Goal: Information Seeking & Learning: Learn about a topic

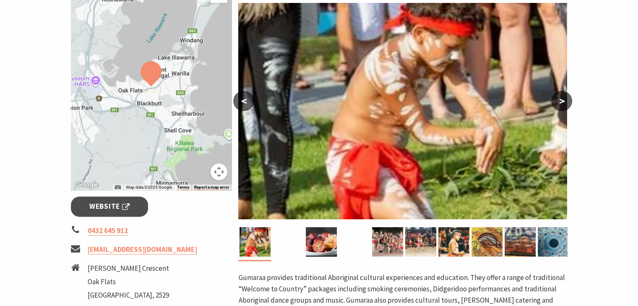
scroll to position [252, 0]
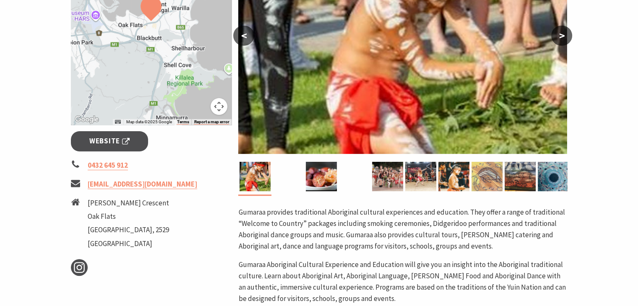
click at [486, 177] on img at bounding box center [486, 176] width 31 height 29
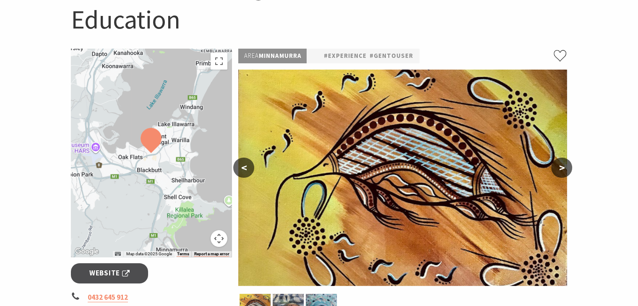
scroll to position [126, 0]
